Goal: Task Accomplishment & Management: Manage account settings

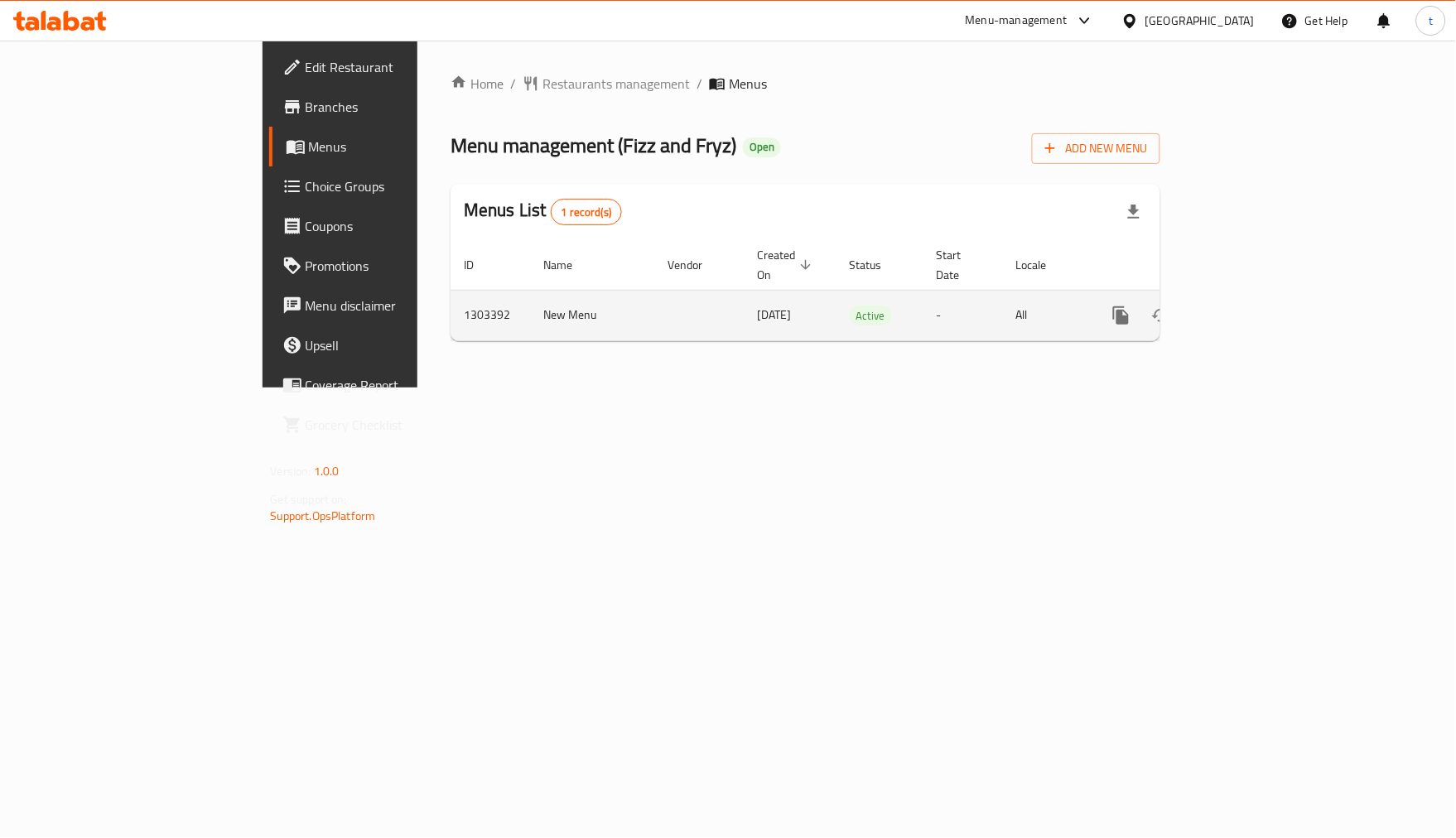
click at [1260, 296] on link "enhanced table" at bounding box center [1240, 315] width 40 height 40
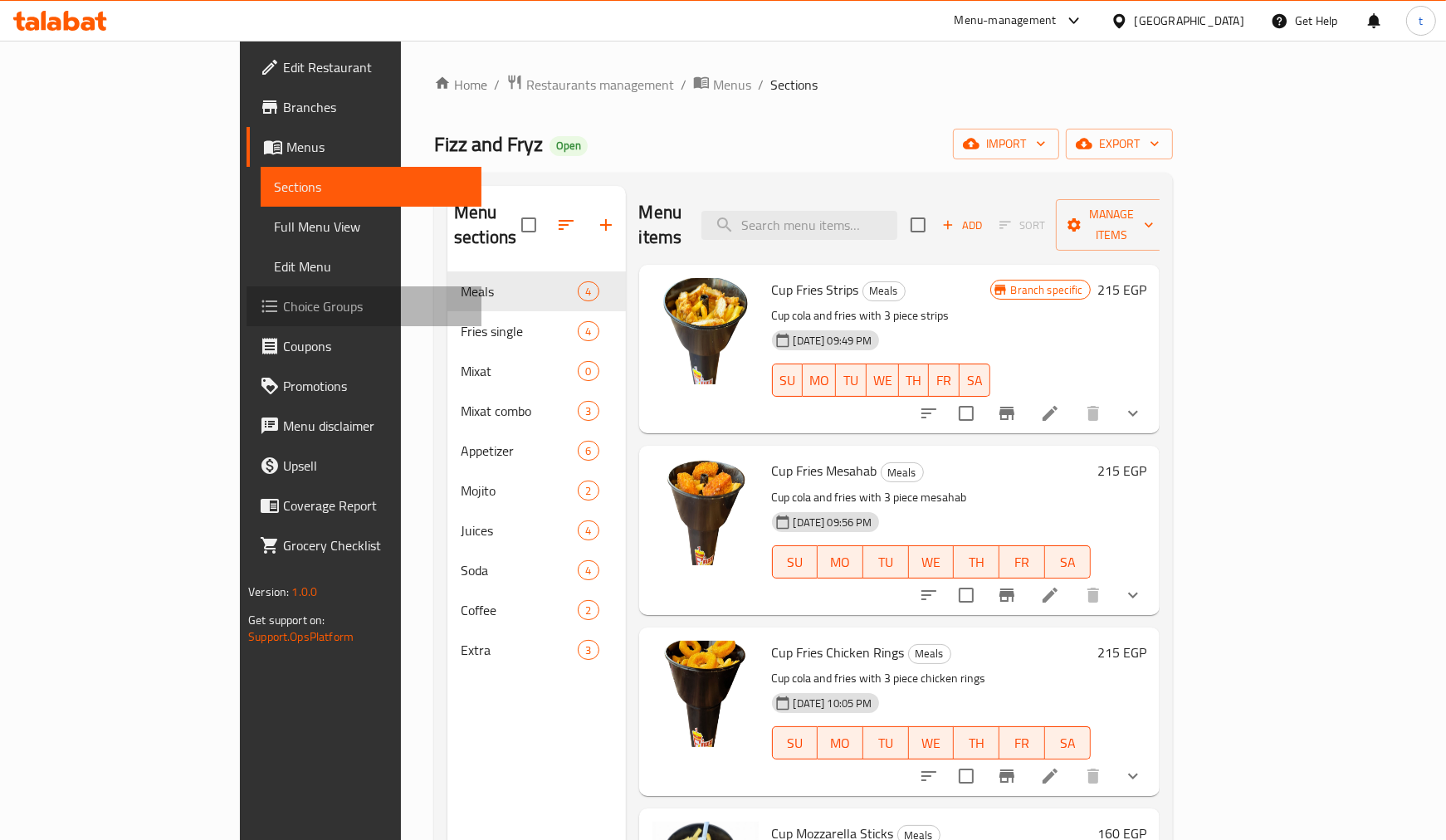
click at [283, 301] on span "Choice Groups" at bounding box center [376, 306] width 185 height 20
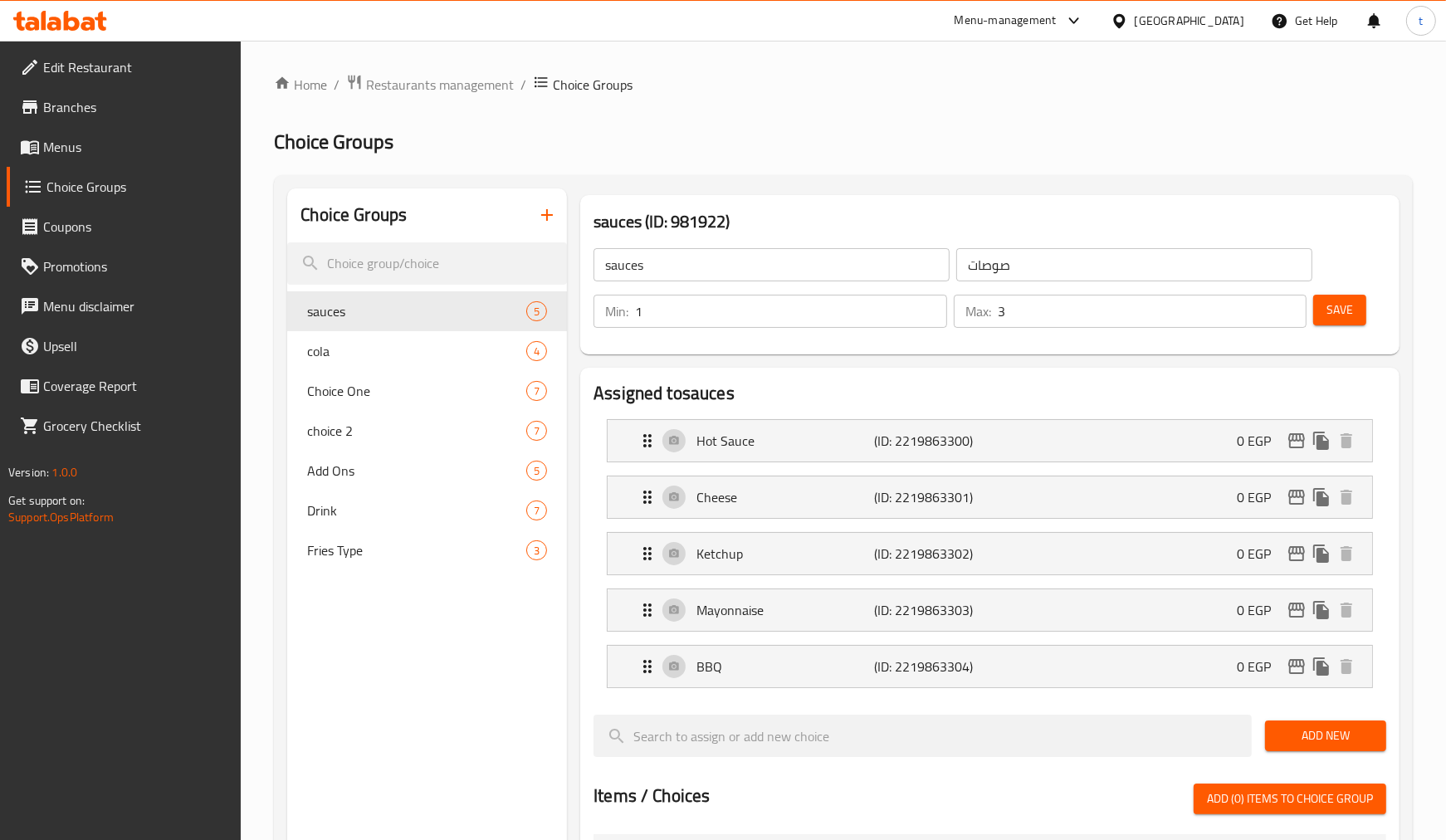
click at [1129, 192] on div "sauces (ID: 981922) sauces ​ صوصات ​ Min: 1 ​ Max: 3 ​ Save" at bounding box center [990, 274] width 833 height 173
click at [437, 341] on span "cola" at bounding box center [392, 351] width 170 height 20
type input "cola"
type input "كولا"
type input "1"
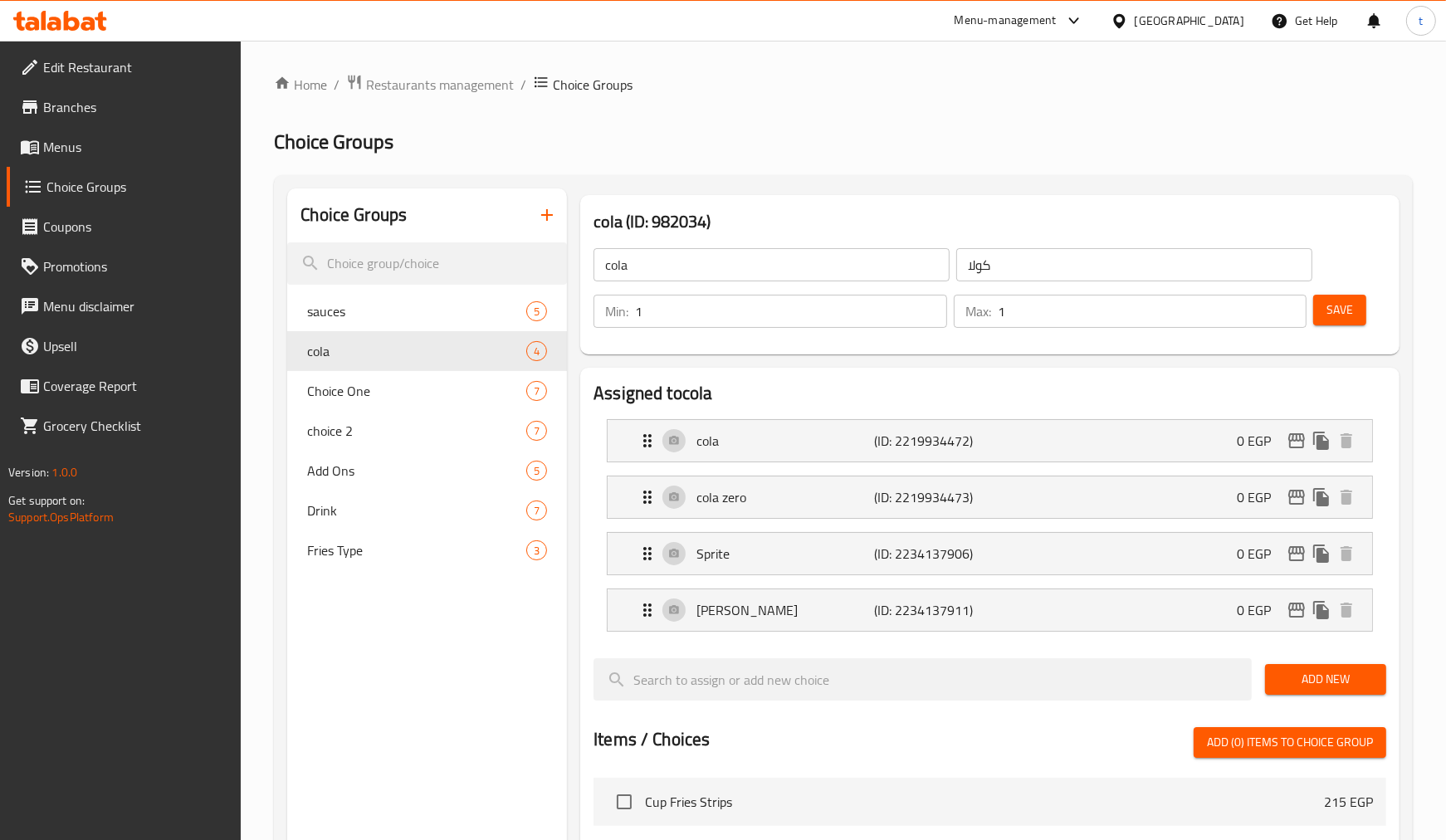
click at [1032, 163] on div "Home / Restaurants management / Choice Groups Choice Groups Choice Groups sauce…" at bounding box center [844, 749] width 1140 height 1351
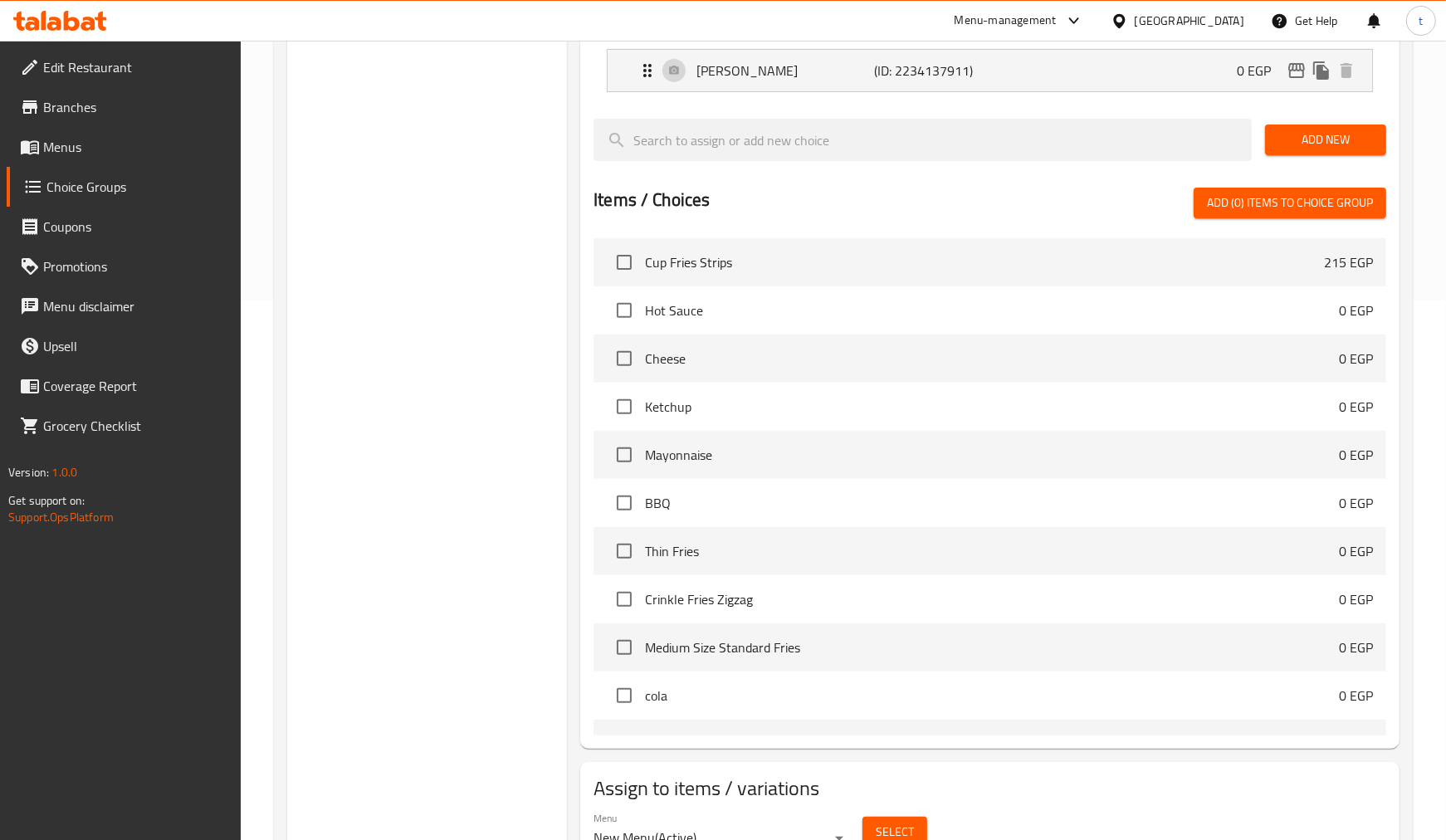
scroll to position [156, 0]
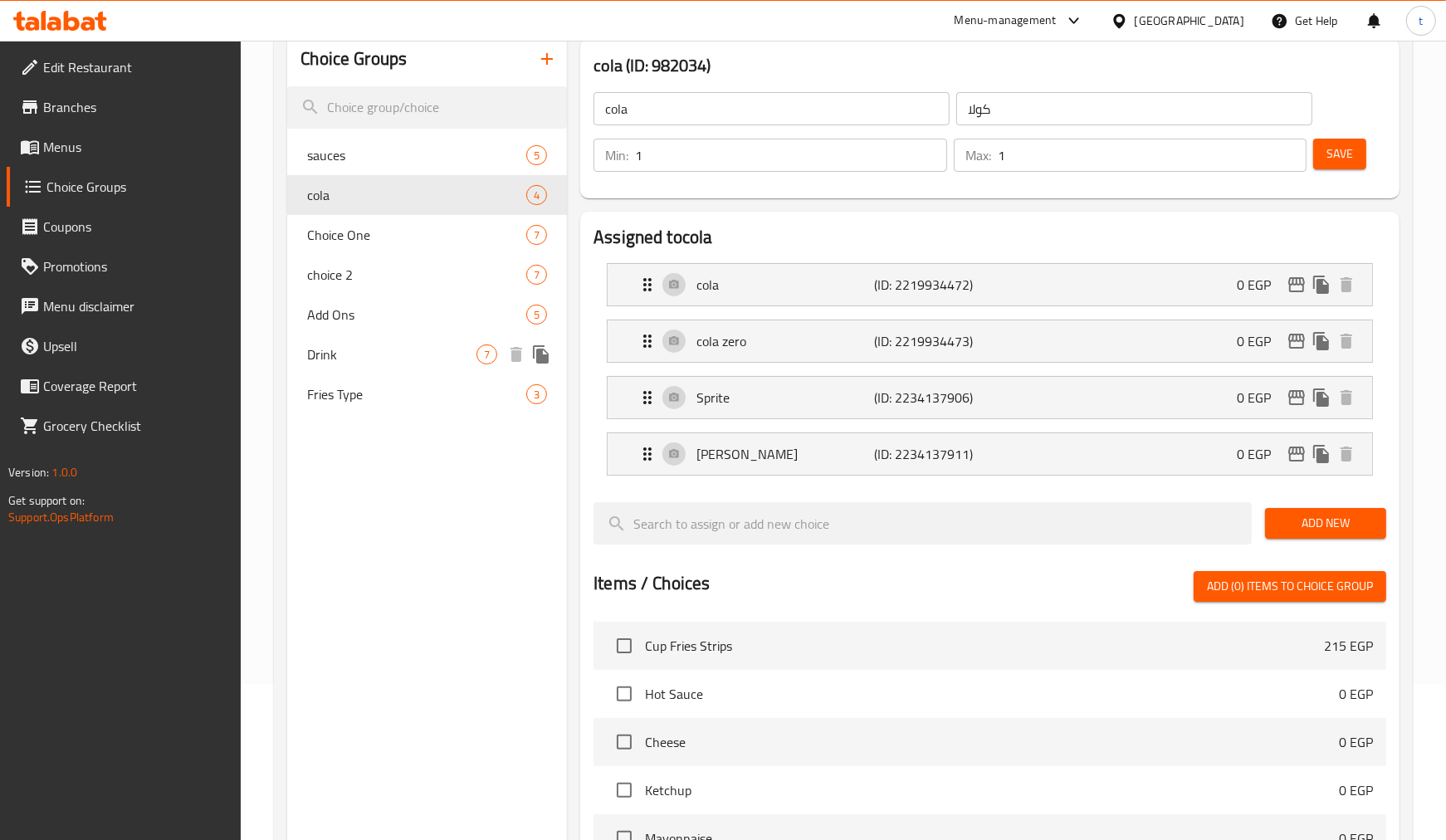
click at [404, 386] on span "Fries Type" at bounding box center [417, 394] width 220 height 20
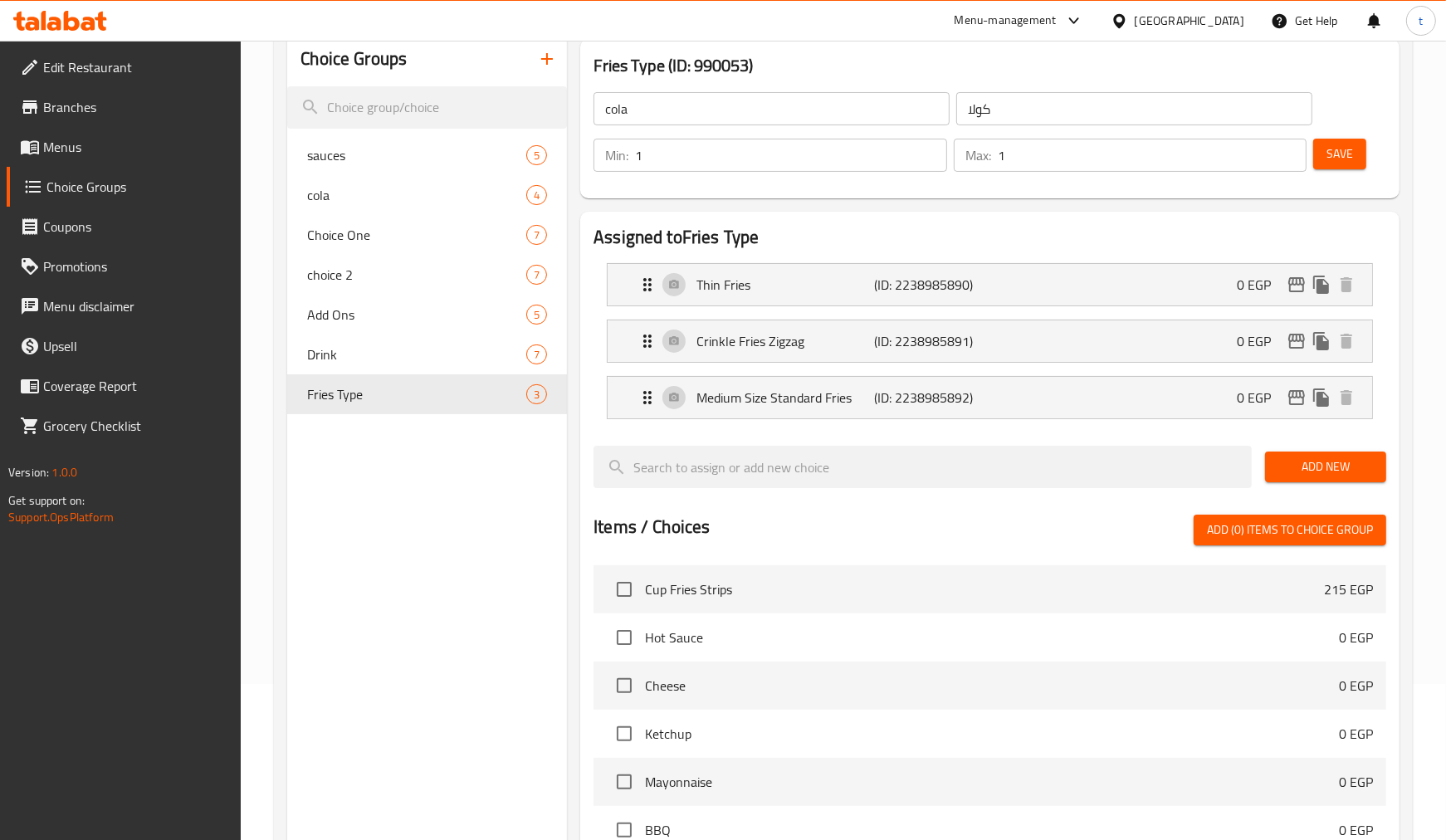
type input "Fries Type"
type input "نوع البطاطس مقلية"
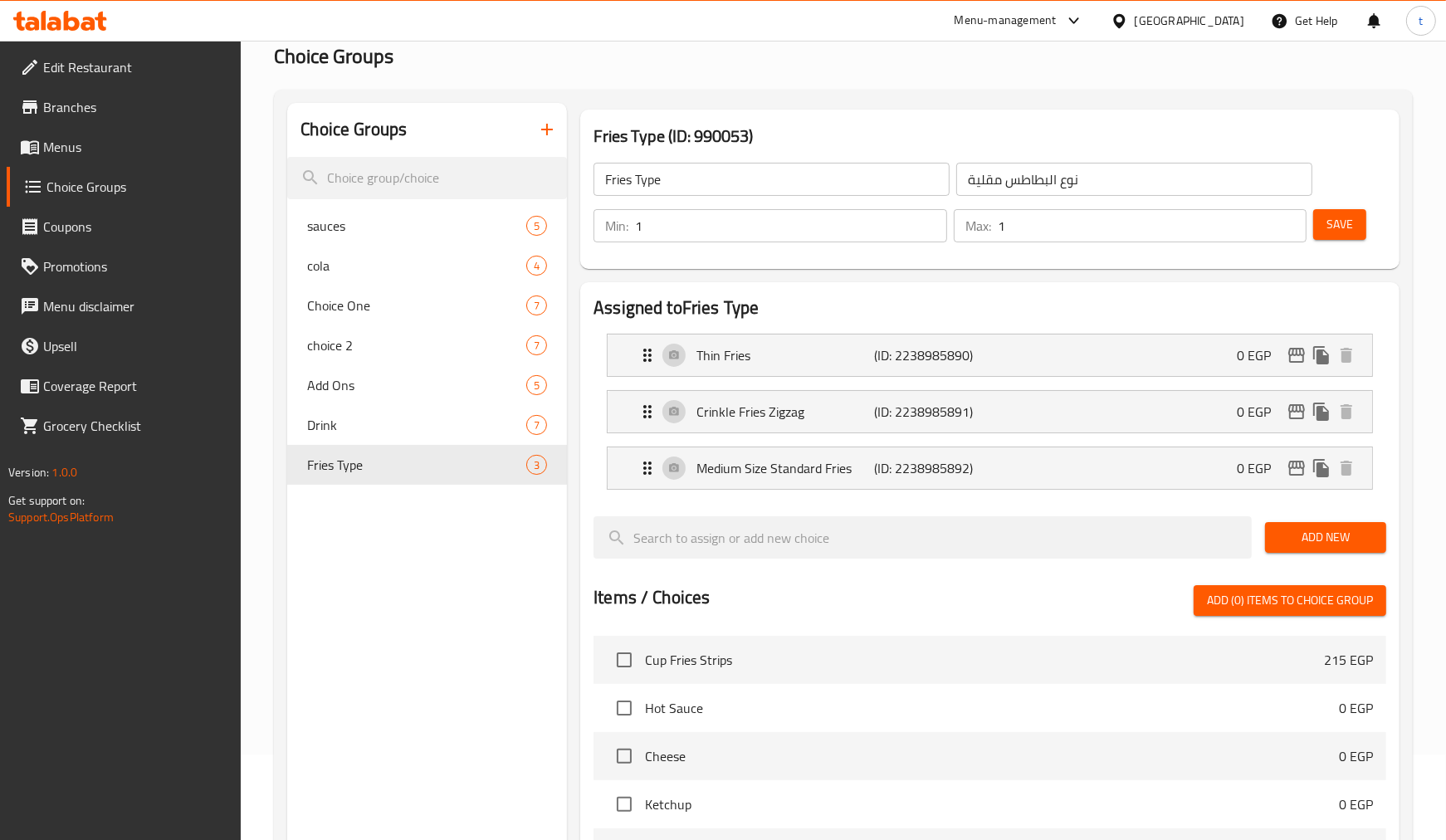
scroll to position [64, 0]
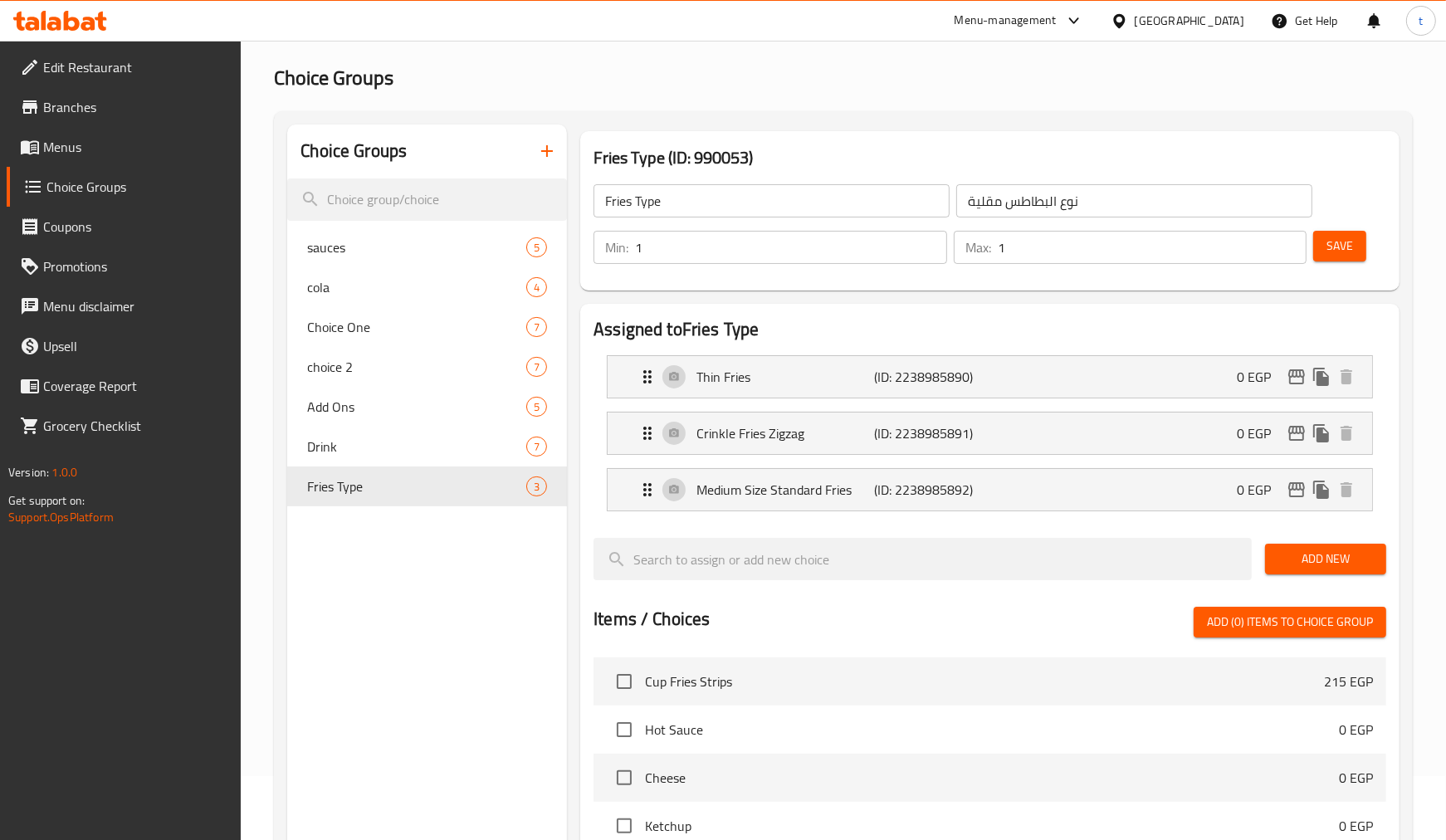
click at [1143, 140] on div "Fries Type (ID: 990053) Fries Type ​ نوع البطاطس مقلية ​ Min: 1 ​ Max: 1 ​ Save" at bounding box center [990, 210] width 820 height 159
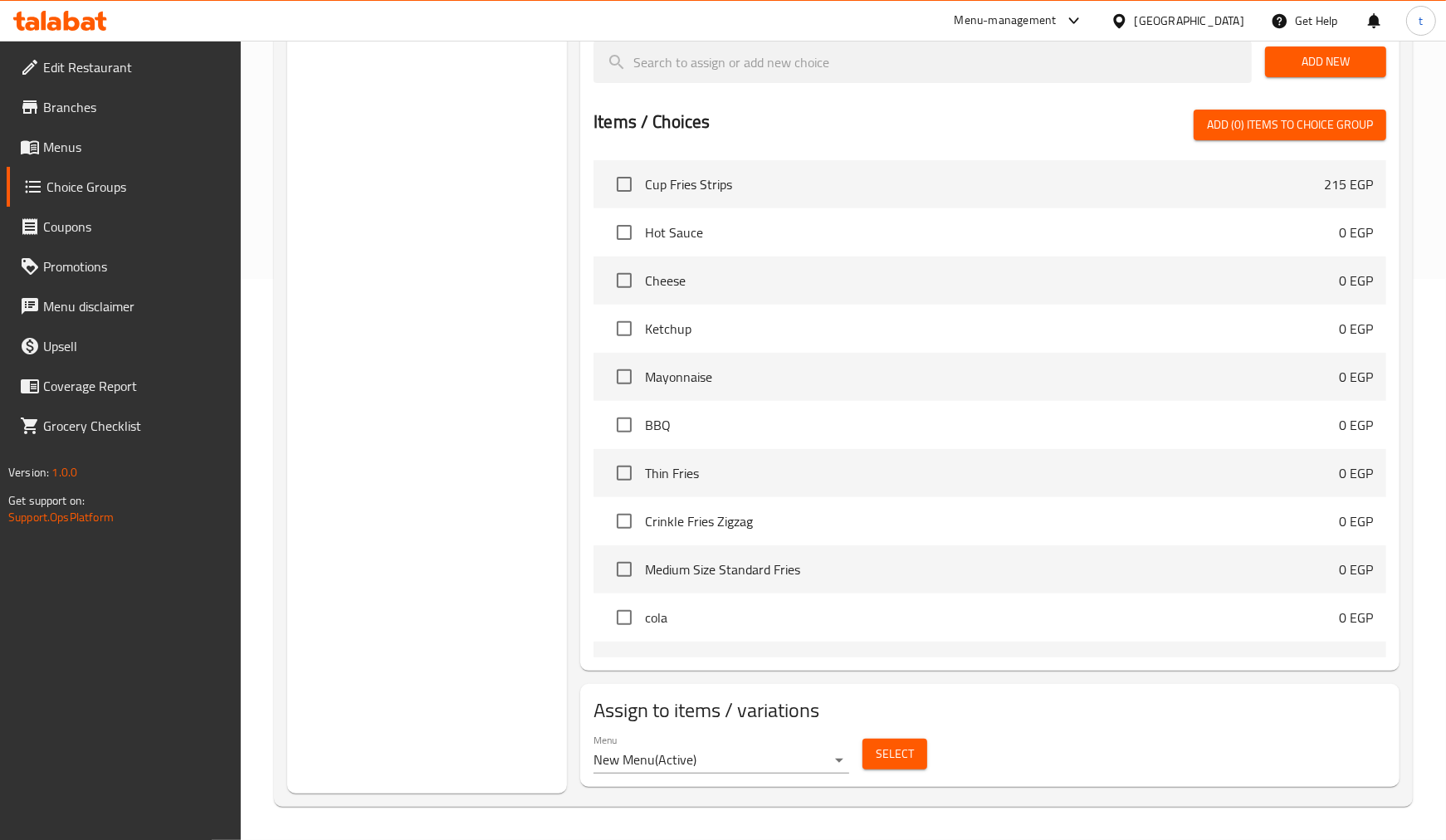
scroll to position [557, 0]
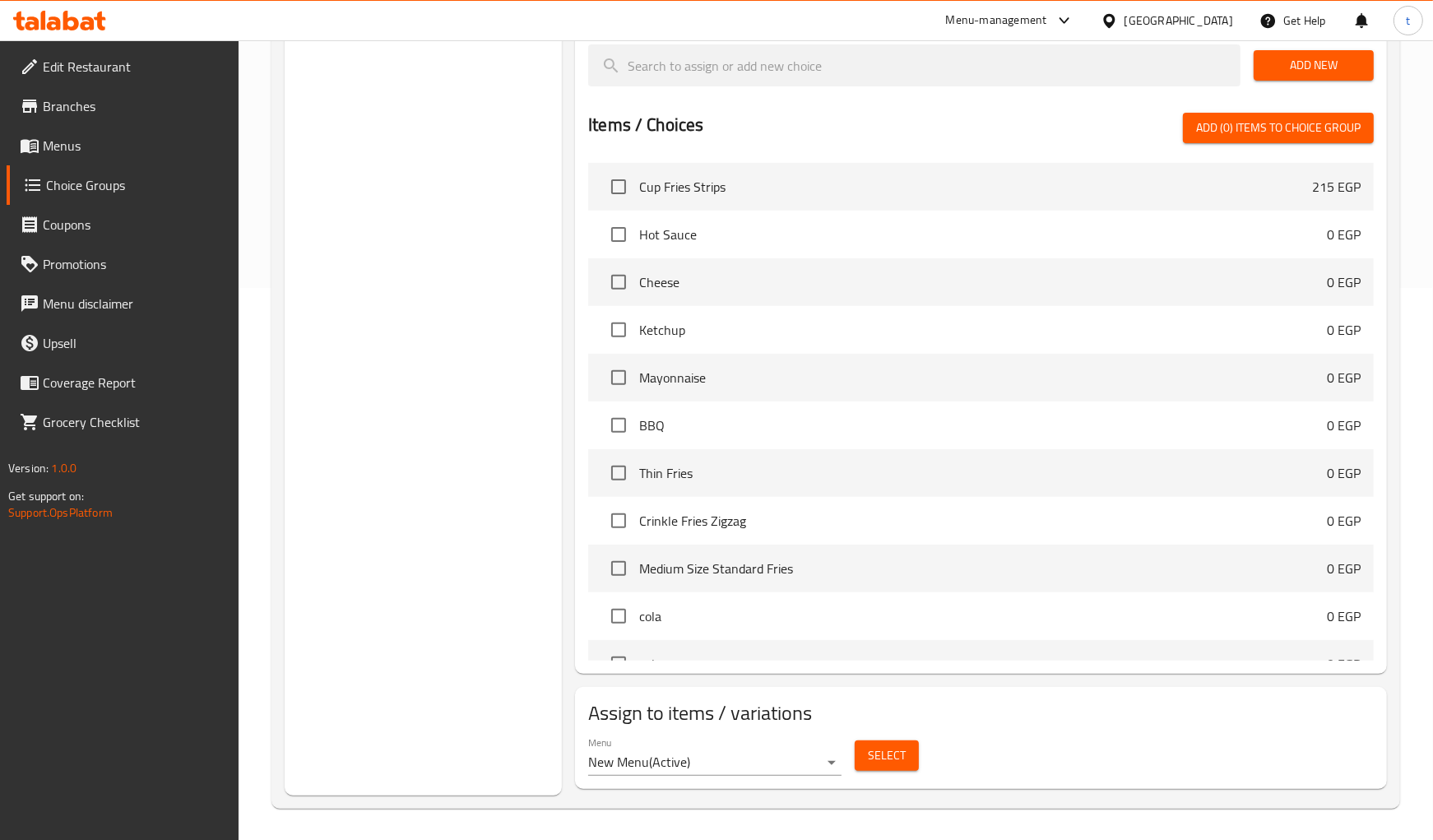
drag, startPoint x: 14, startPoint y: 577, endPoint x: 2, endPoint y: 577, distance: 12.0
click at [10, 577] on div "Edit Restaurant Branches Menus Choice Groups Coupons Promotions Menu disclaimer…" at bounding box center [120, 460] width 240 height 840
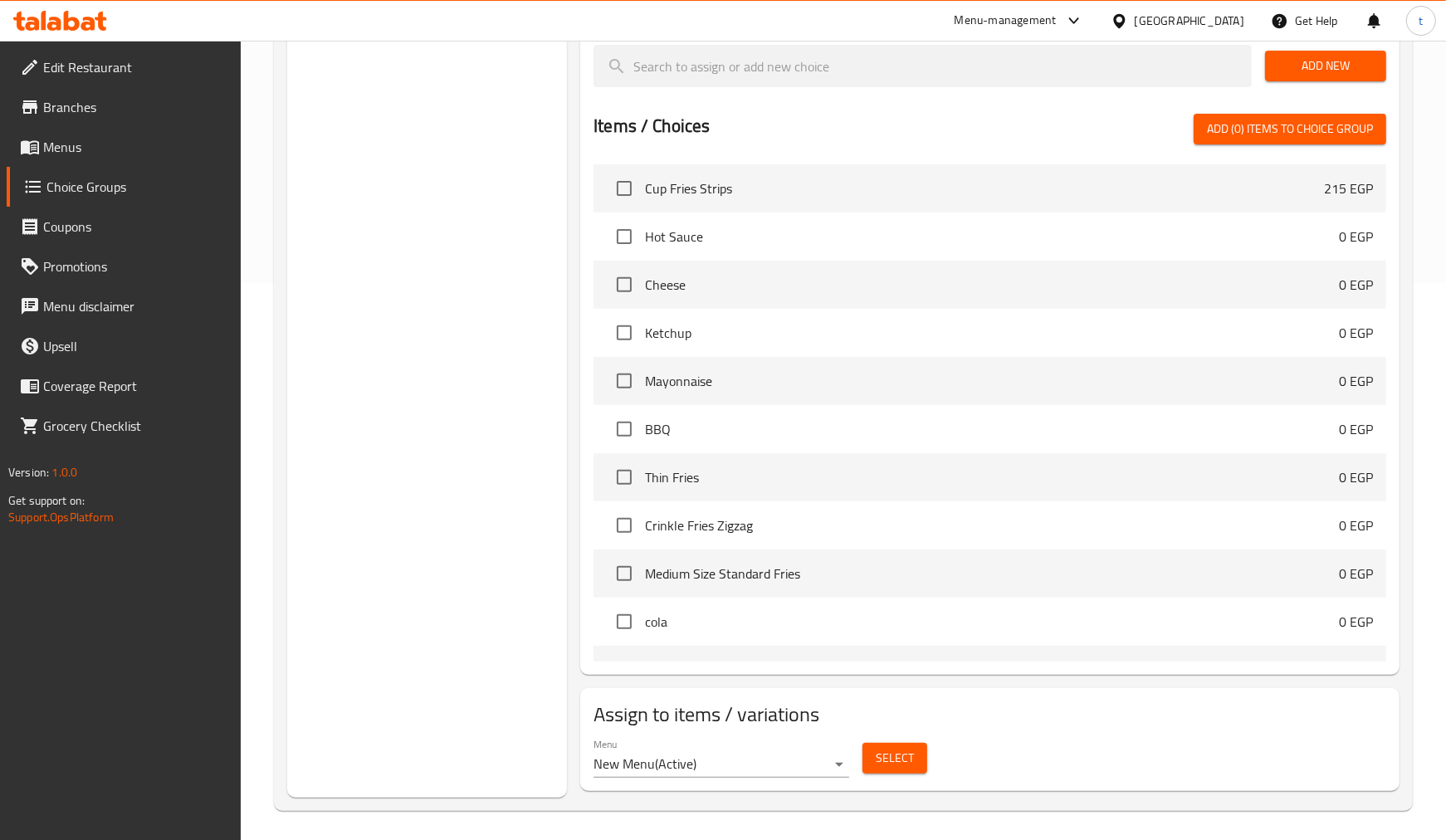
drag, startPoint x: 83, startPoint y: 449, endPoint x: 48, endPoint y: 433, distance: 38.5
click at [48, 433] on ul "Edit Restaurant Branches Menus Choice Groups Coupons Promotions Menu disclaimer…" at bounding box center [114, 247] width 254 height 412
